Goal: Information Seeking & Learning: Get advice/opinions

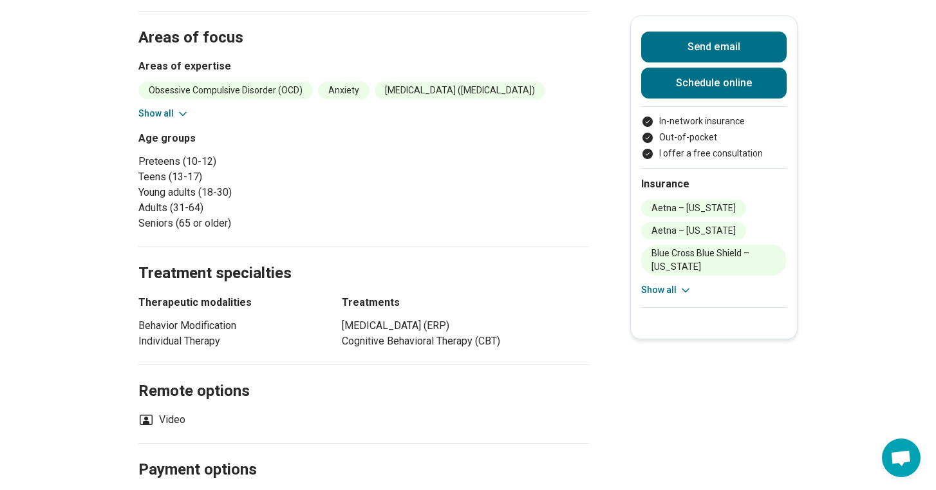
scroll to position [651, 0]
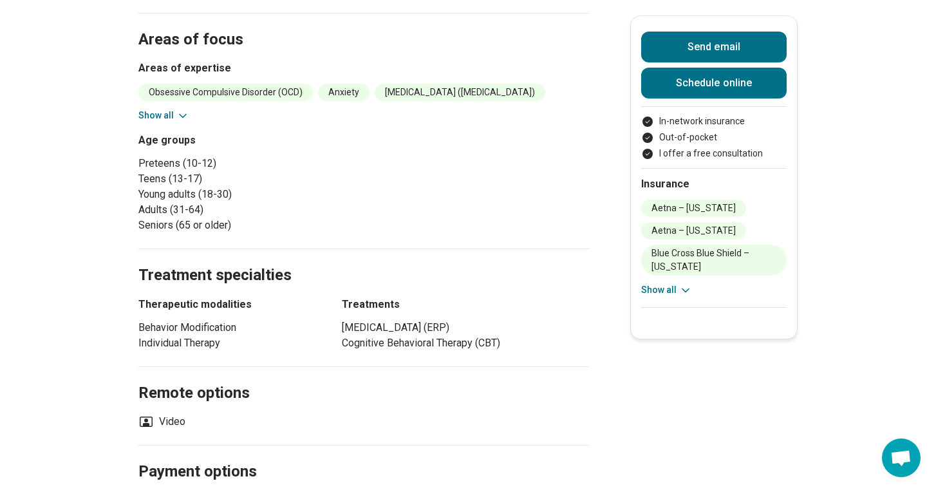
click at [178, 107] on div "[MEDICAL_DATA] (OCD) Anxiety [MEDICAL_DATA] ([MEDICAL_DATA]) [MEDICAL_DATA] (sk…" at bounding box center [363, 103] width 450 height 39
click at [176, 112] on icon at bounding box center [182, 115] width 13 height 13
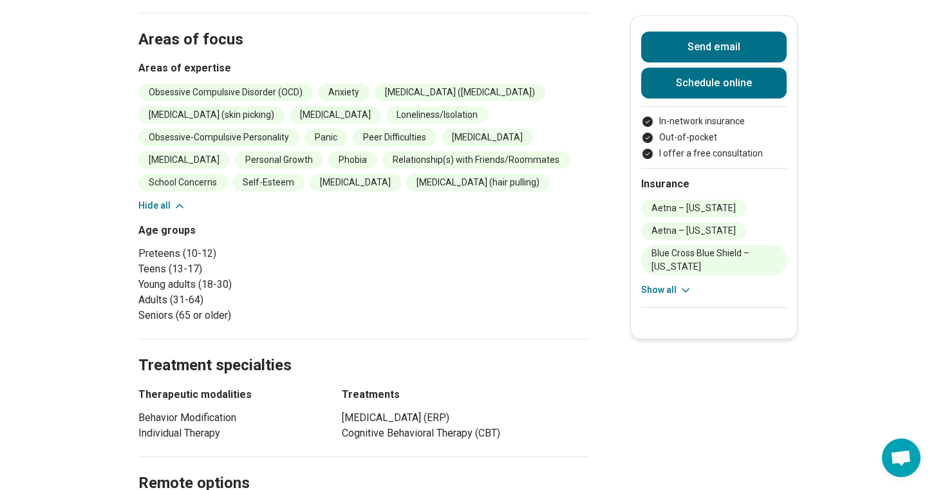
click at [176, 208] on icon at bounding box center [179, 205] width 13 height 13
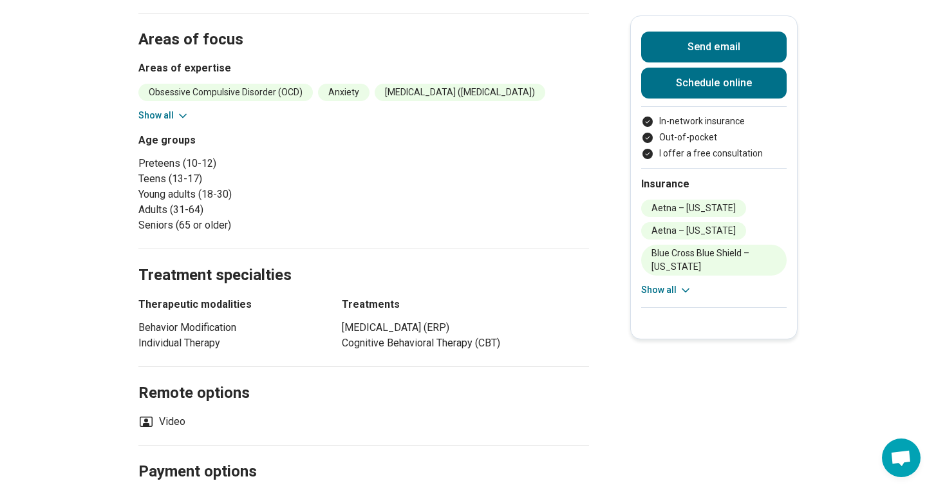
click at [159, 107] on div "[MEDICAL_DATA] (OCD) Anxiety [MEDICAL_DATA] ([MEDICAL_DATA]) [MEDICAL_DATA] (sk…" at bounding box center [363, 103] width 450 height 39
click at [162, 111] on button "Show all" at bounding box center [163, 116] width 51 height 14
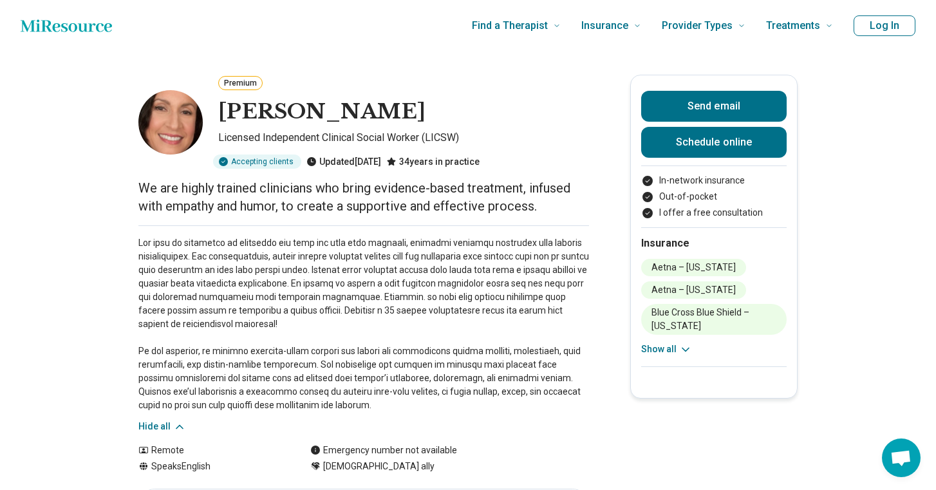
scroll to position [0, 0]
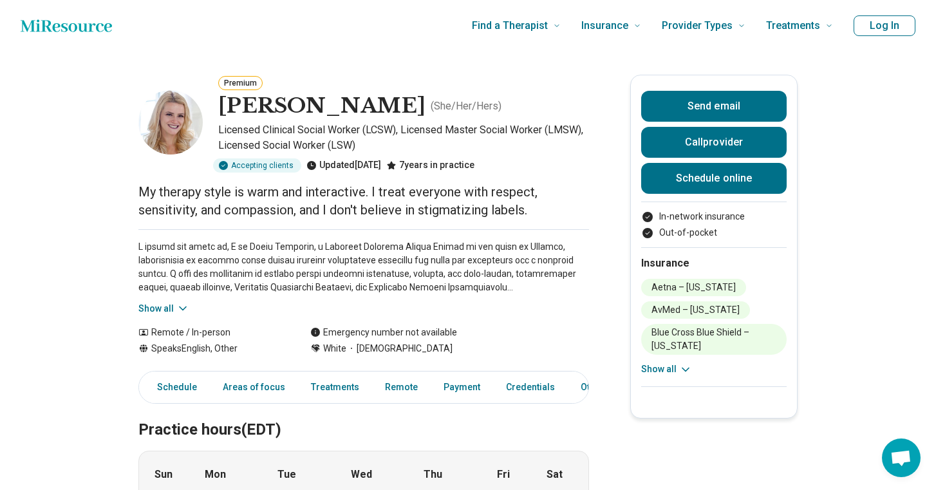
click at [169, 302] on button "Show all" at bounding box center [163, 309] width 51 height 14
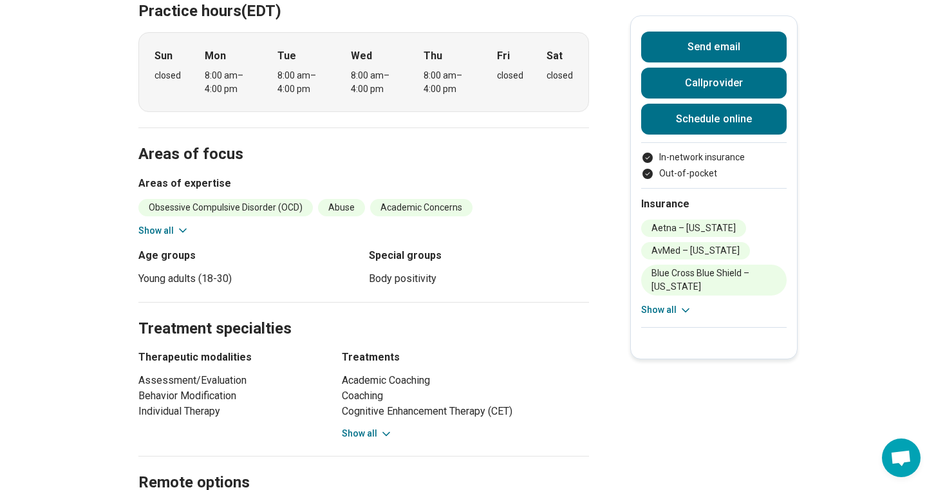
scroll to position [567, 0]
click at [183, 224] on icon at bounding box center [182, 230] width 13 height 13
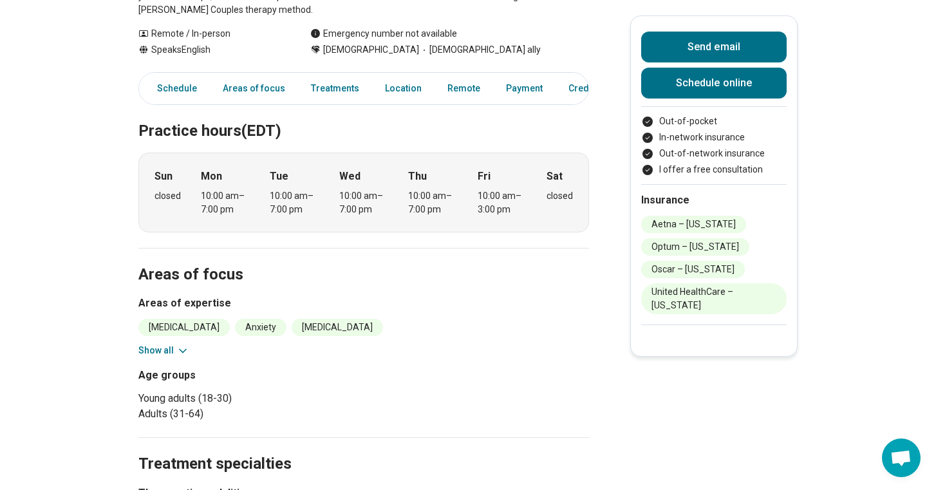
scroll to position [303, 0]
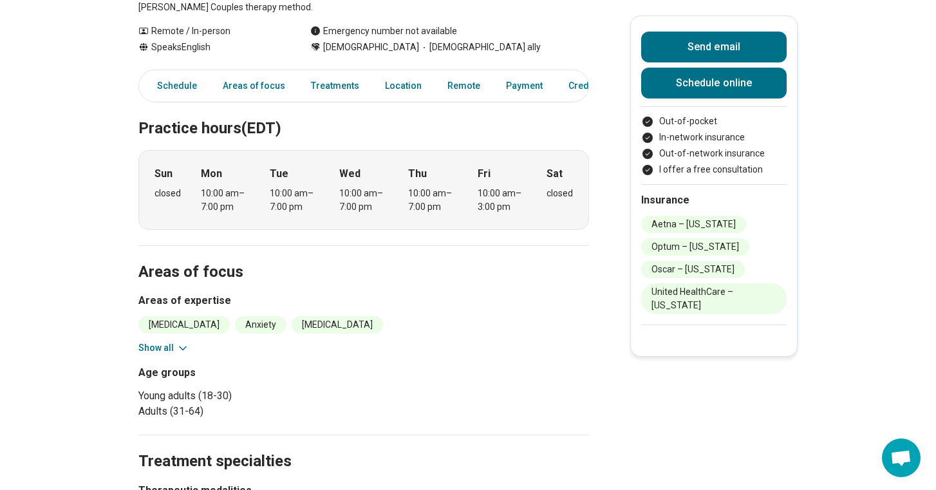
click at [181, 346] on icon at bounding box center [182, 348] width 13 height 13
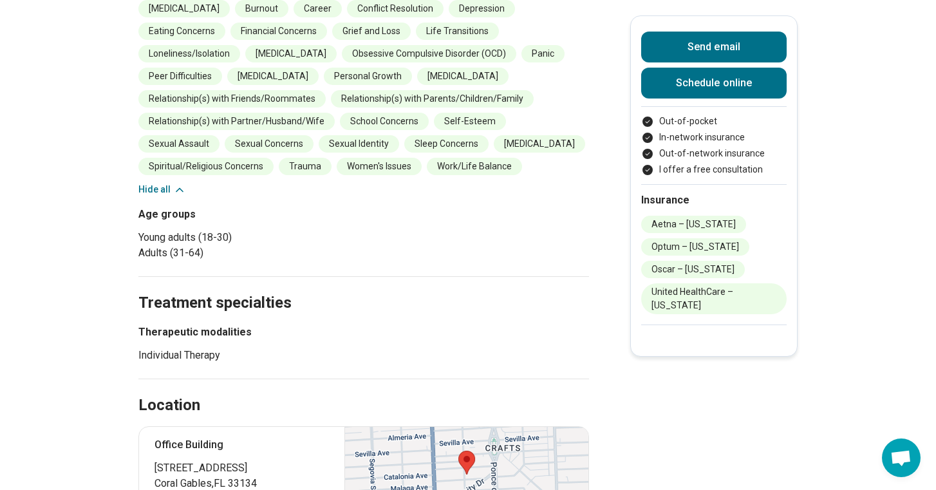
scroll to position [639, 0]
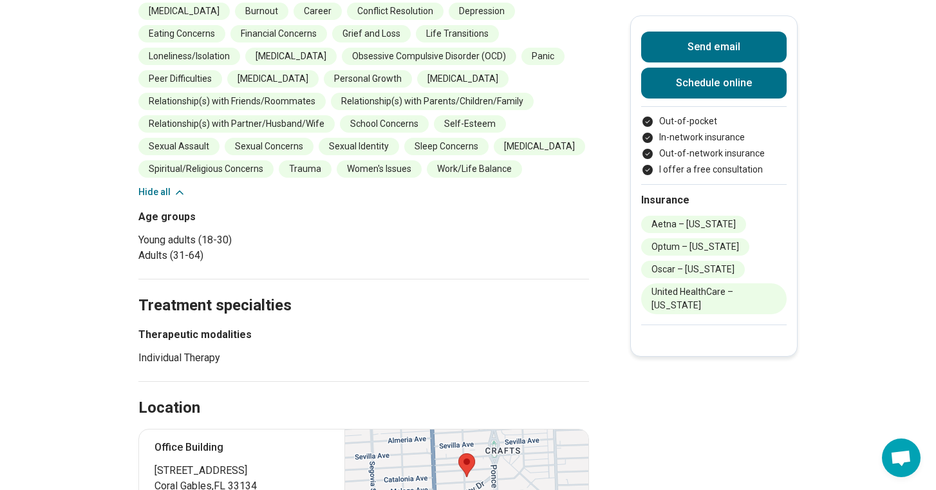
click at [163, 184] on div "Anorexia Nervosa Anxiety Binge-Eating Disorder Body Image Borderline Personalit…" at bounding box center [363, 89] width 450 height 219
click at [163, 189] on button "Hide all" at bounding box center [162, 192] width 48 height 14
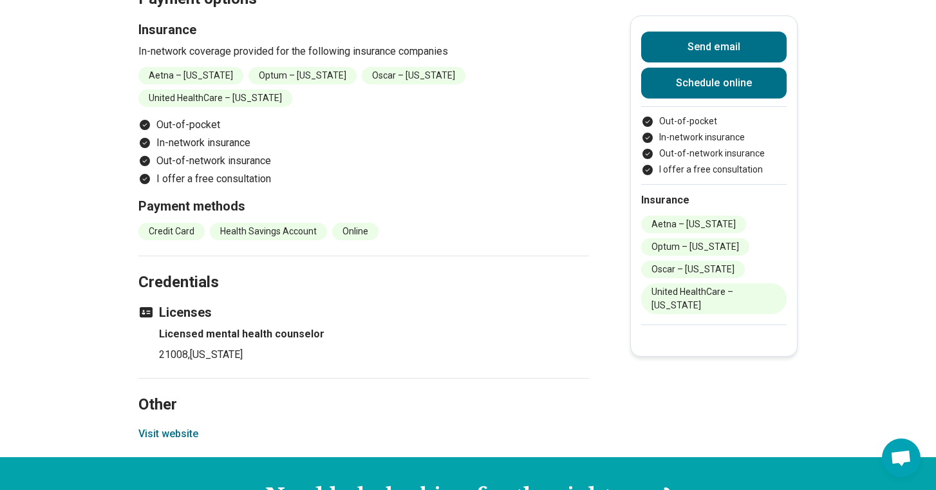
scroll to position [1108, 0]
